Goal: Transaction & Acquisition: Purchase product/service

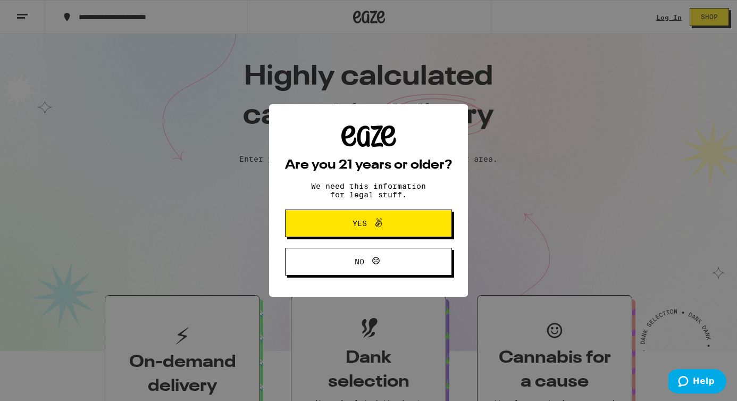
click at [410, 222] on button "Yes" at bounding box center [368, 223] width 167 height 28
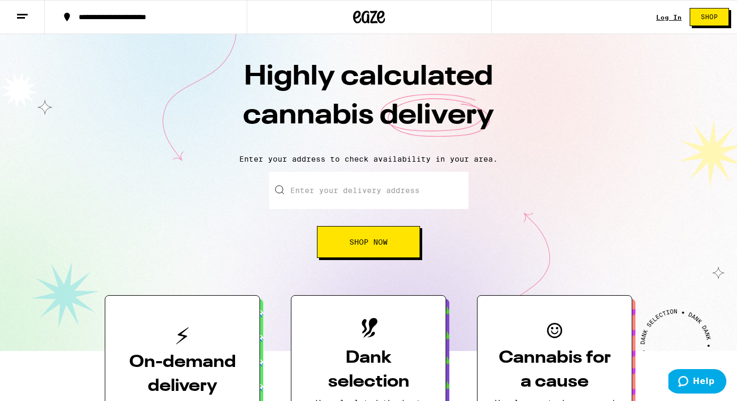
click at [351, 181] on input "Enter your delivery address" at bounding box center [368, 190] width 199 height 37
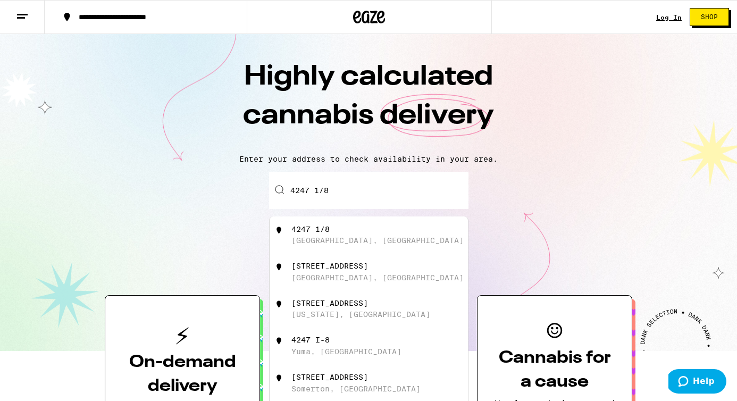
click at [363, 235] on div "4247 [STREET_ADDRESS]" at bounding box center [386, 235] width 190 height 20
type input "4247 [STREET_ADDRESS]"
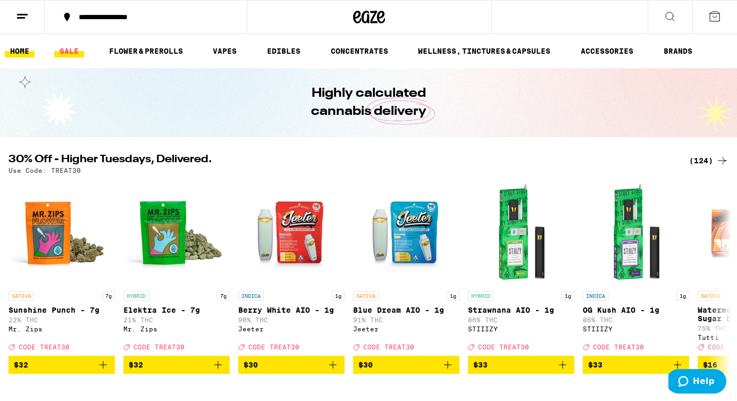
click at [69, 50] on link "SALE" at bounding box center [69, 51] width 30 height 13
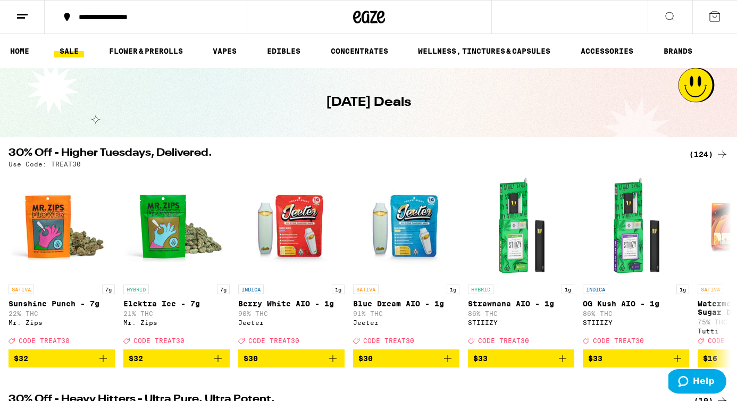
click at [69, 50] on link "SALE" at bounding box center [69, 51] width 30 height 13
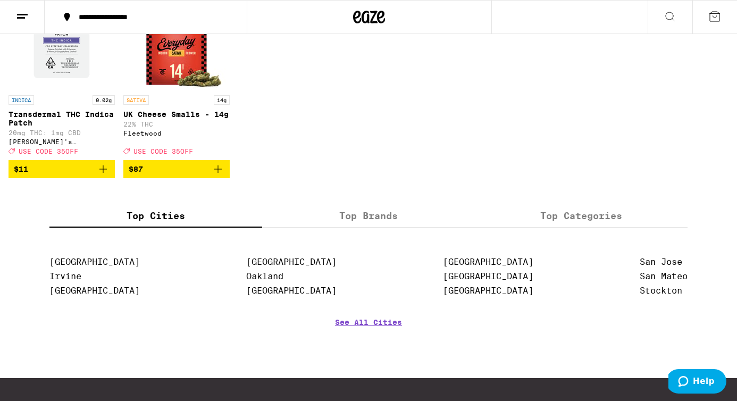
scroll to position [675, 0]
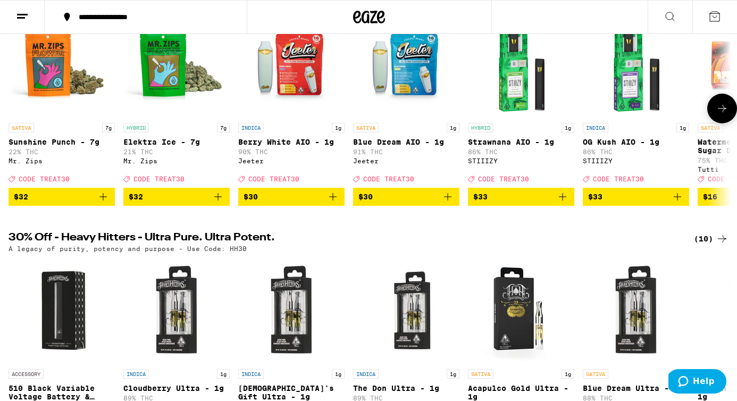
click at [222, 203] on icon "Add to bag" at bounding box center [218, 196] width 13 height 13
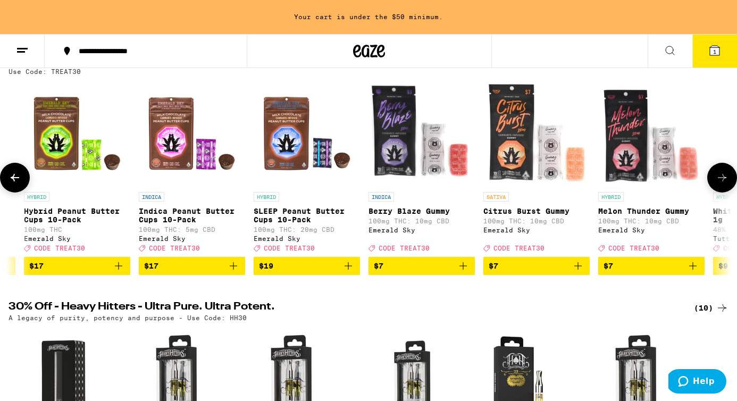
scroll to position [0, 1593]
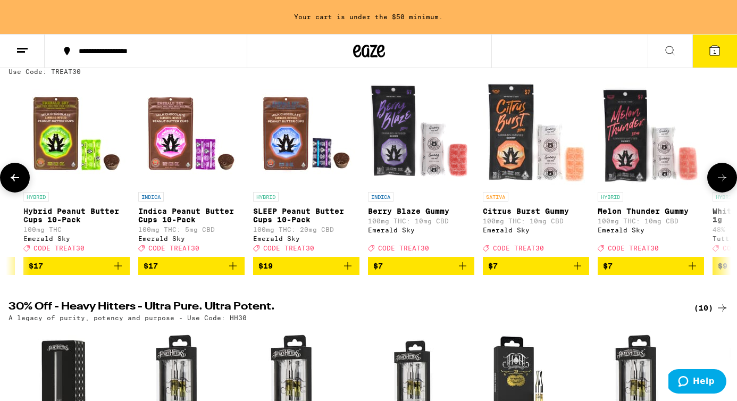
click at [461, 270] on icon "Add to bag" at bounding box center [462, 265] width 7 height 7
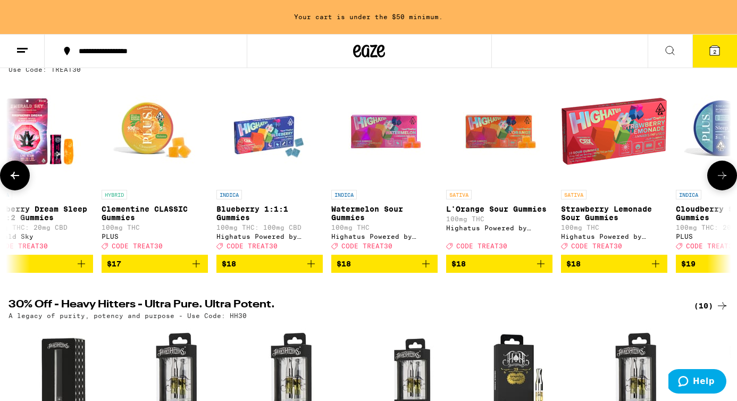
scroll to position [0, 3811]
click at [314, 267] on icon "Add to bag" at bounding box center [310, 263] width 7 height 7
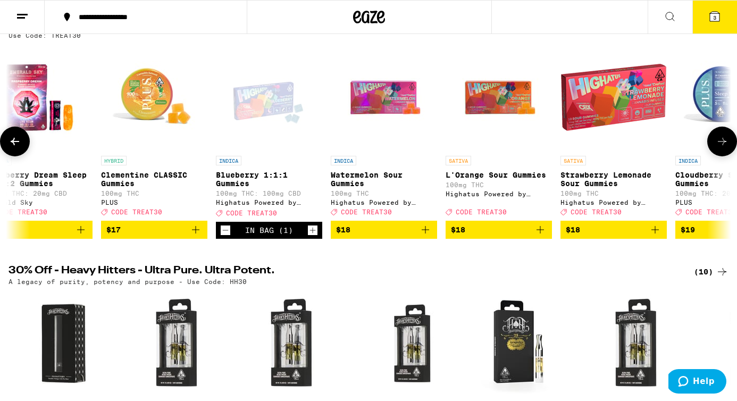
scroll to position [95, 0]
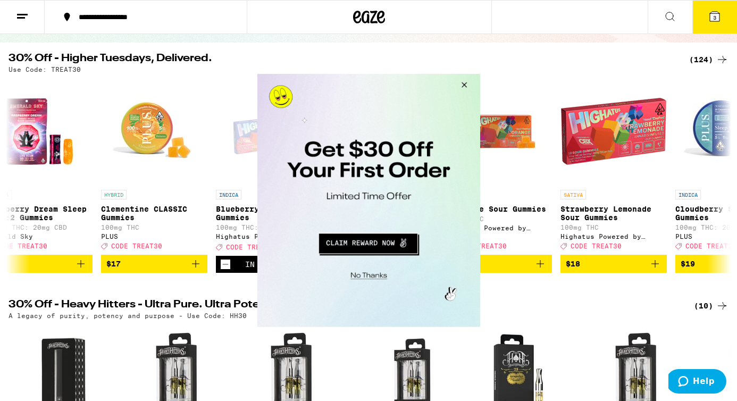
click at [463, 85] on button "Close Modal" at bounding box center [462, 87] width 29 height 26
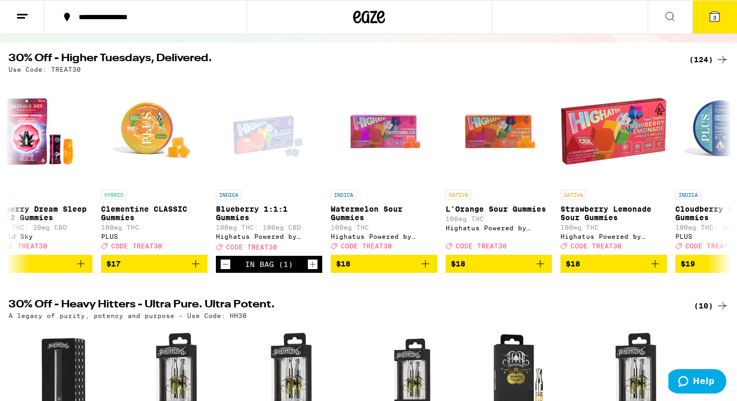
click at [717, 18] on icon at bounding box center [715, 17] width 10 height 10
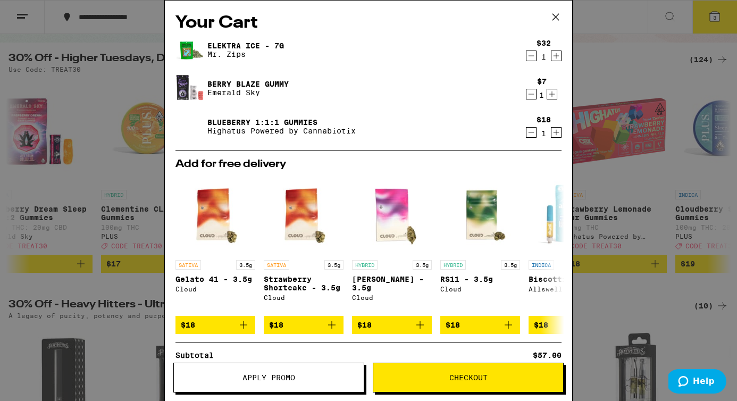
click at [272, 372] on button "Apply Promo" at bounding box center [268, 378] width 191 height 30
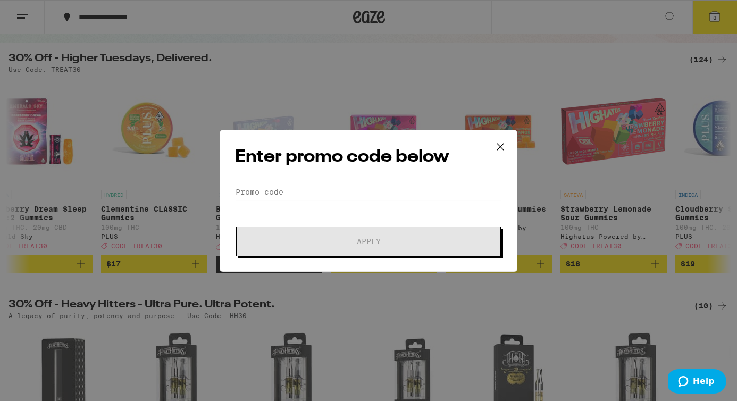
click at [293, 214] on form "Promo Code Apply" at bounding box center [368, 220] width 267 height 72
click at [287, 197] on input "Promo Code" at bounding box center [368, 192] width 267 height 16
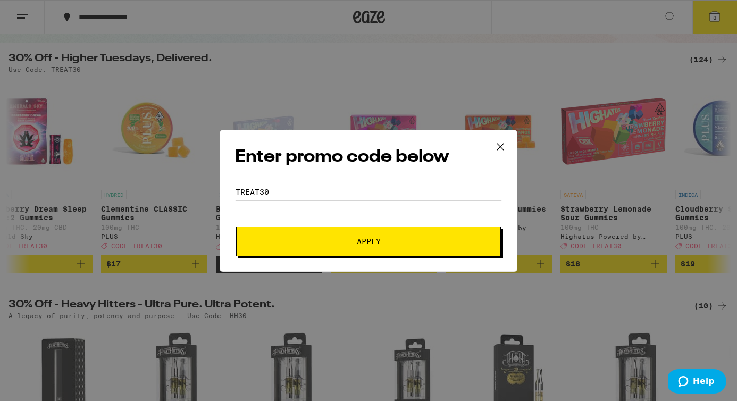
type input "treat30"
click at [310, 233] on button "Apply" at bounding box center [368, 241] width 265 height 30
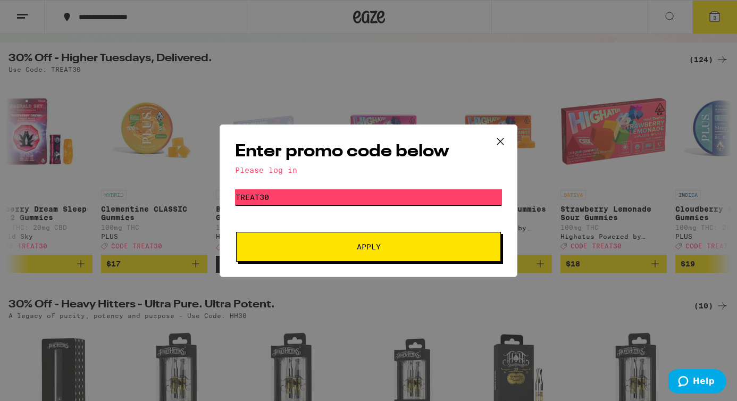
click at [292, 193] on input "treat30" at bounding box center [368, 197] width 267 height 16
click at [503, 141] on icon at bounding box center [500, 141] width 16 height 16
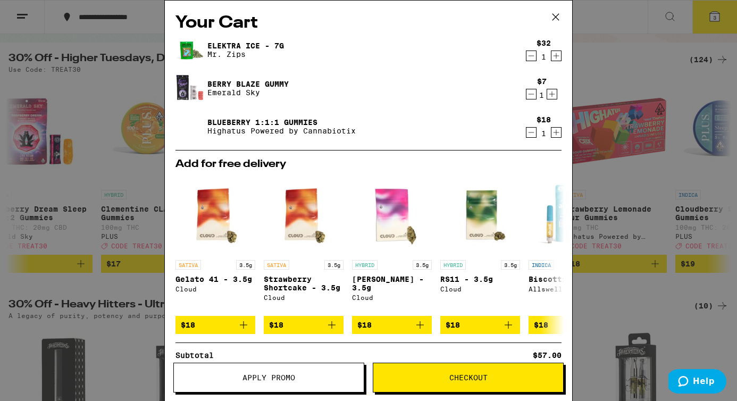
scroll to position [62, 0]
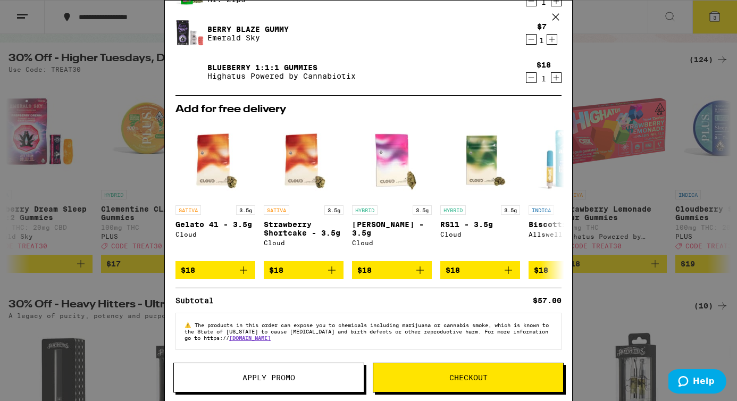
click at [487, 377] on span "Checkout" at bounding box center [468, 377] width 190 height 7
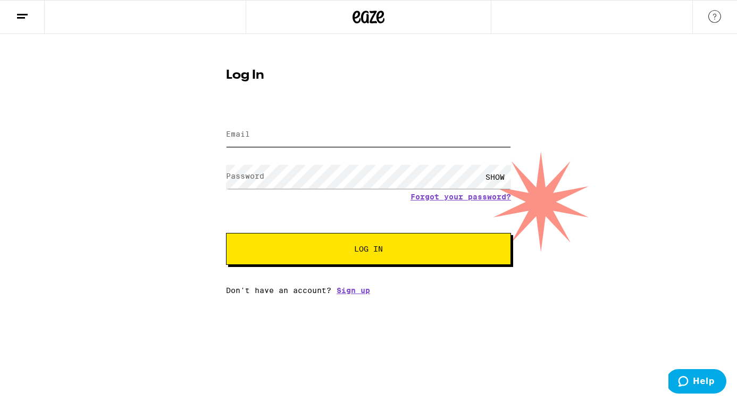
click at [305, 131] on input "Email" at bounding box center [368, 135] width 285 height 24
click at [350, 290] on div "Email Email Password Password SHOW Forgot your password? Log In Don't have an a…" at bounding box center [368, 201] width 285 height 186
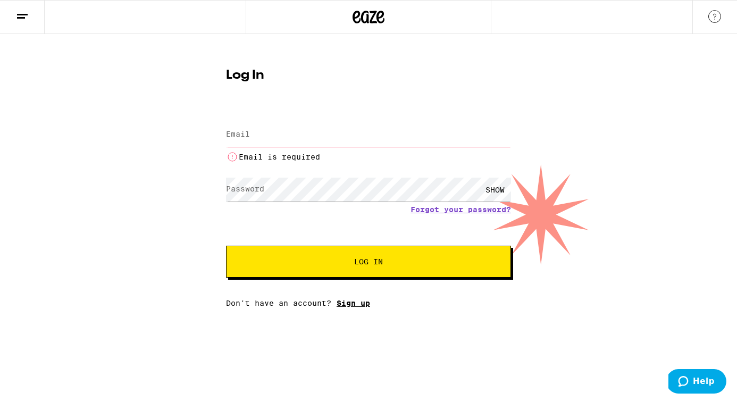
click at [355, 305] on link "Sign up" at bounding box center [352, 303] width 33 height 9
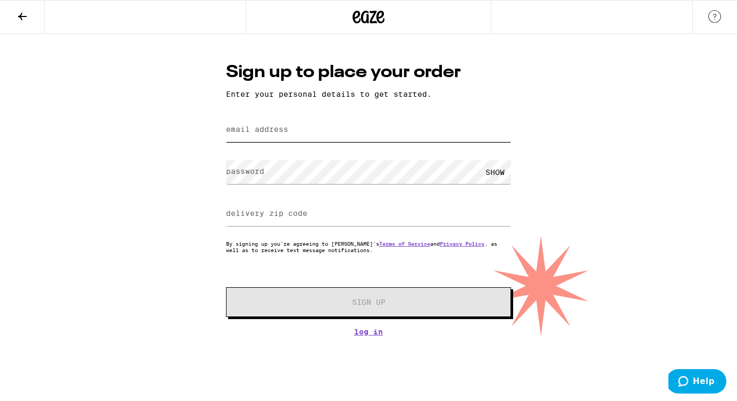
click at [279, 121] on input "email address" at bounding box center [368, 130] width 285 height 24
type input "[EMAIL_ADDRESS][PERSON_NAME][DOMAIN_NAME]"
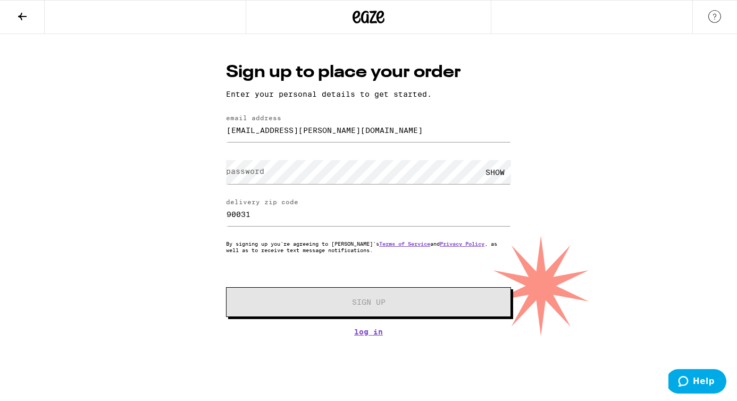
click at [277, 205] on label "delivery zip code" at bounding box center [262, 201] width 72 height 7
type input "90029"
click at [255, 175] on label "password" at bounding box center [245, 171] width 38 height 9
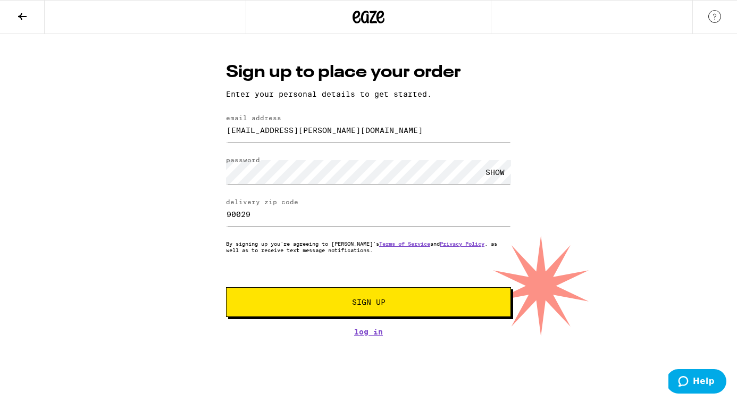
click at [355, 301] on span "Sign Up" at bounding box center [368, 301] width 33 height 7
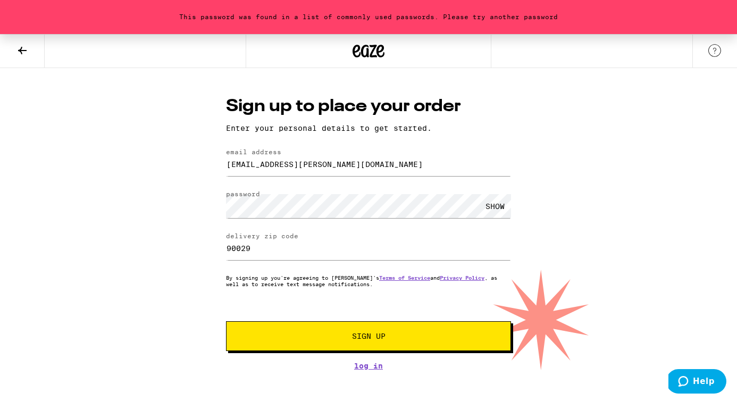
click at [360, 340] on span "Sign Up" at bounding box center [368, 335] width 33 height 7
click at [503, 207] on div "SHOW" at bounding box center [495, 206] width 32 height 24
click at [183, 193] on div "This password was found in a list of commonly used passwords. Please try anothe…" at bounding box center [368, 202] width 737 height 336
click at [320, 327] on button "Sign Up" at bounding box center [368, 336] width 285 height 30
click at [497, 205] on div "HIDE" at bounding box center [495, 206] width 32 height 24
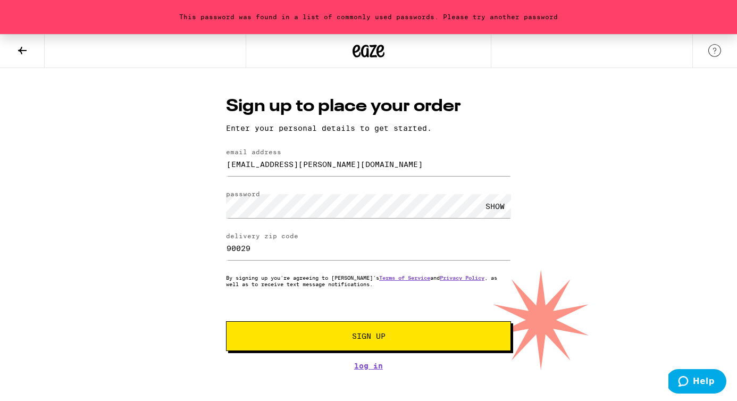
click at [497, 205] on div "SHOW" at bounding box center [495, 206] width 32 height 24
click at [376, 340] on span "Sign Up" at bounding box center [368, 335] width 33 height 7
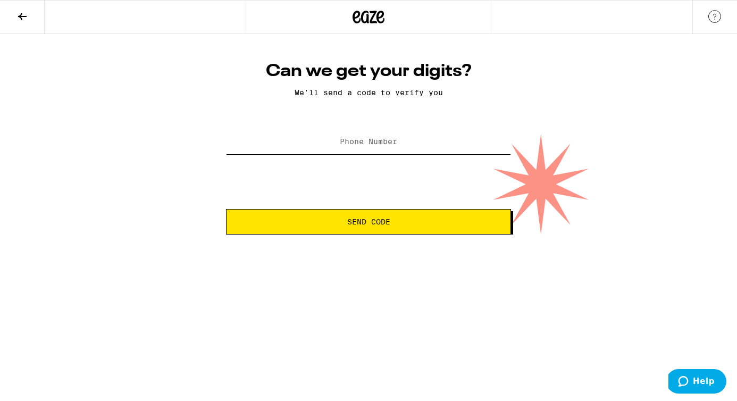
click at [356, 148] on input "Phone Number" at bounding box center [368, 142] width 285 height 24
type input "[PHONE_NUMBER]"
click at [374, 231] on button "Send Code" at bounding box center [368, 222] width 285 height 26
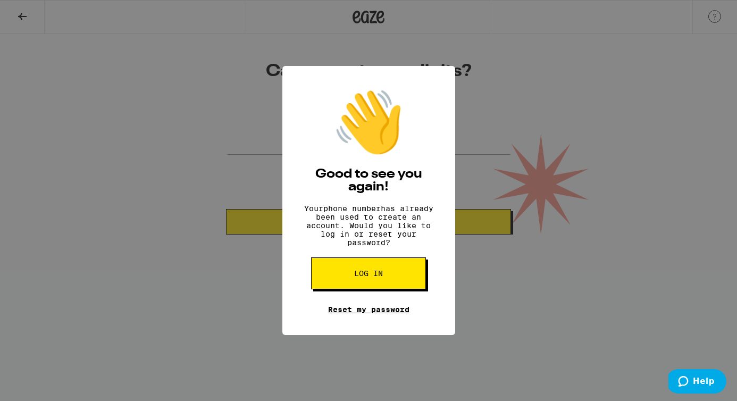
click at [397, 314] on link "Reset my password" at bounding box center [368, 309] width 81 height 9
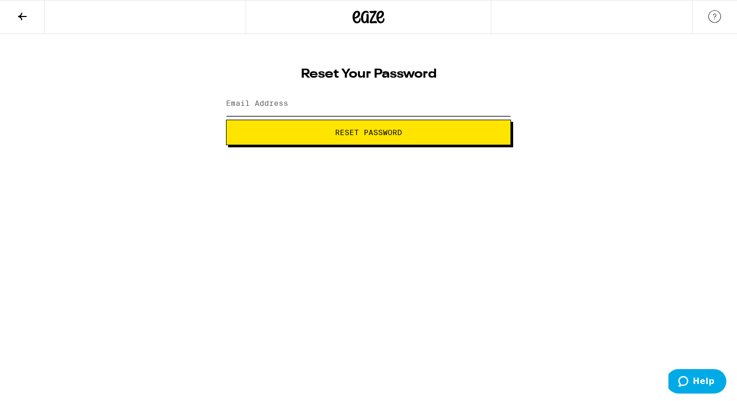
click at [299, 108] on input "Email Address" at bounding box center [368, 104] width 285 height 24
type input "[EMAIL_ADDRESS][DOMAIN_NAME]"
click at [330, 137] on button "Reset Password" at bounding box center [368, 133] width 285 height 26
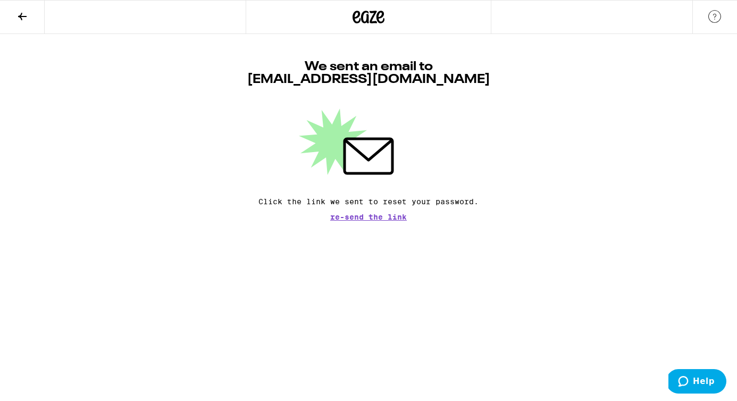
click at [19, 18] on icon at bounding box center [22, 16] width 13 height 13
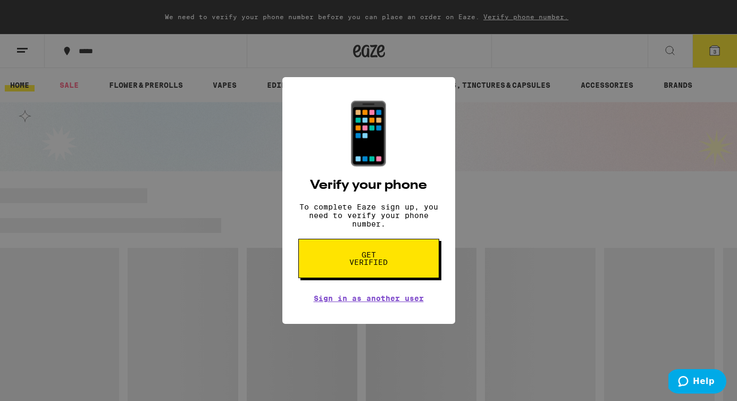
click at [471, 271] on div "📱 Verify your phone To complete Eaze sign up, you need to verify your phone num…" at bounding box center [368, 200] width 737 height 401
click at [370, 302] on link "Sign in as another user" at bounding box center [369, 298] width 110 height 9
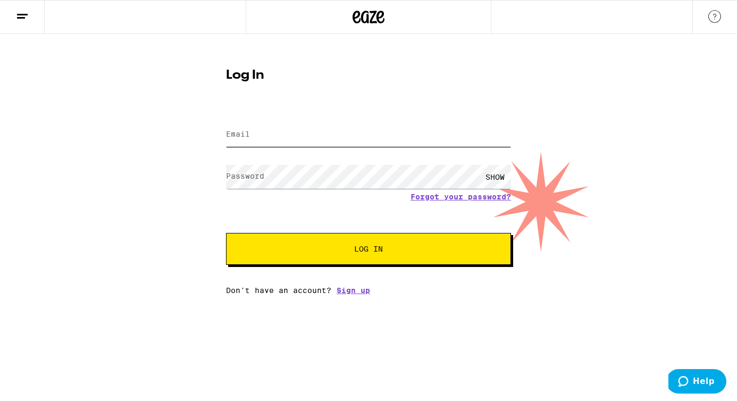
click at [314, 143] on input "Email" at bounding box center [368, 135] width 285 height 24
type input "[EMAIL_ADDRESS][DOMAIN_NAME]"
click at [366, 249] on span "Log In" at bounding box center [368, 248] width 29 height 7
